Goal: Task Accomplishment & Management: Manage account settings

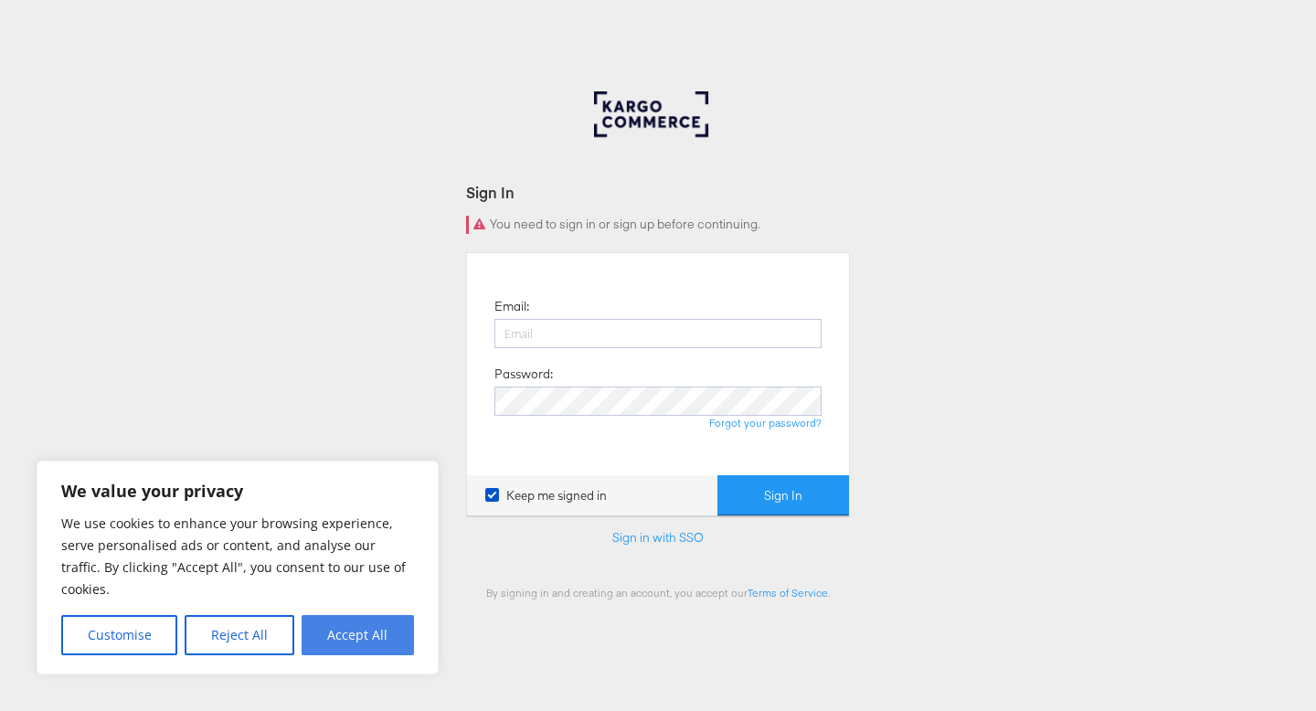
type input "[PERSON_NAME][EMAIL_ADDRESS][PERSON_NAME][DOMAIN_NAME]"
click at [341, 633] on button "Accept All" at bounding box center [358, 635] width 112 height 40
checkbox input "true"
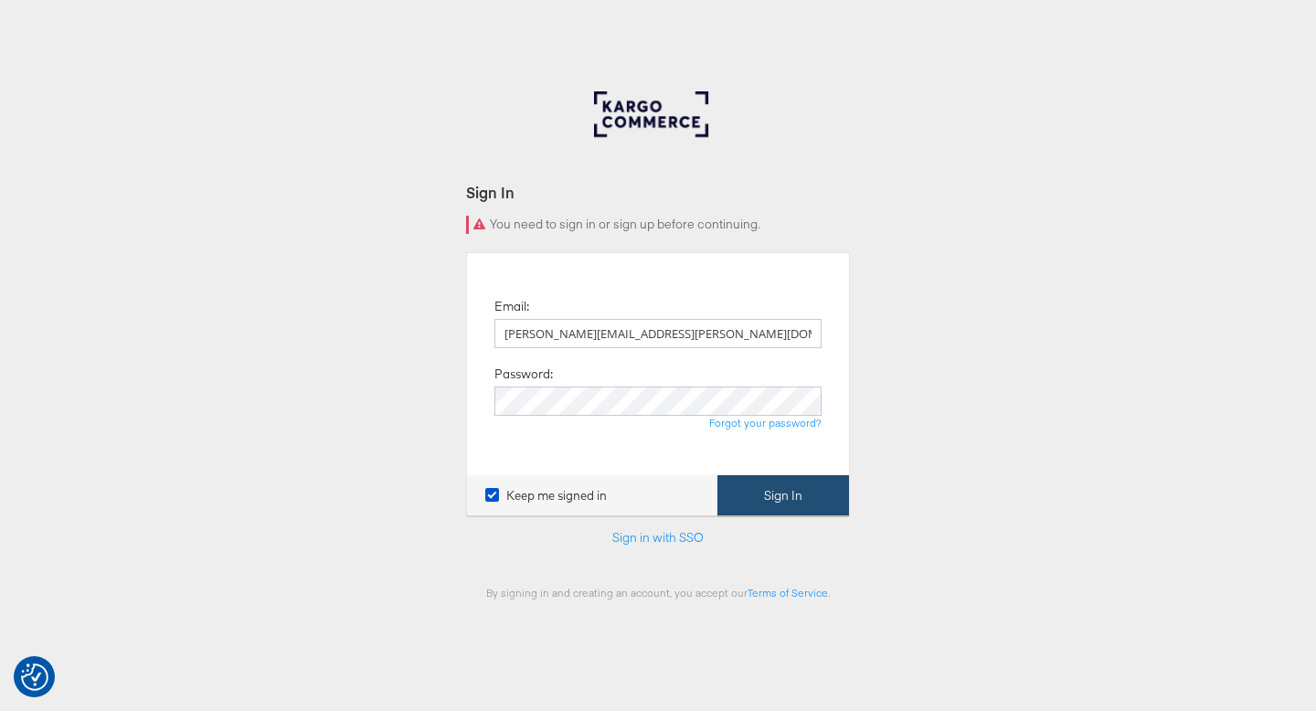
click at [769, 503] on button "Sign In" at bounding box center [783, 495] width 132 height 41
